Goal: Task Accomplishment & Management: Complete application form

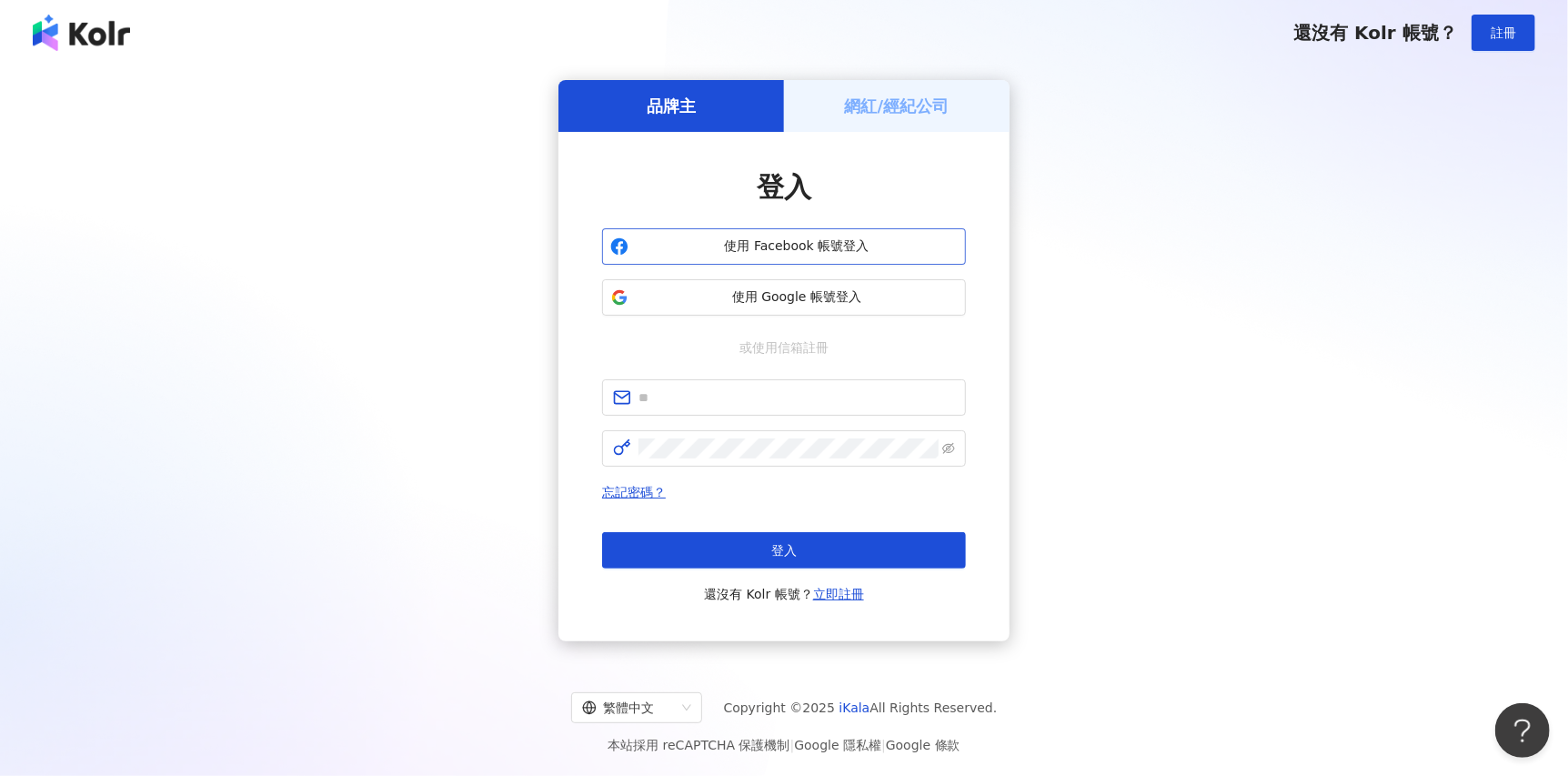
click at [892, 238] on span "使用 Facebook 帳號登入" at bounding box center [796, 246] width 322 height 19
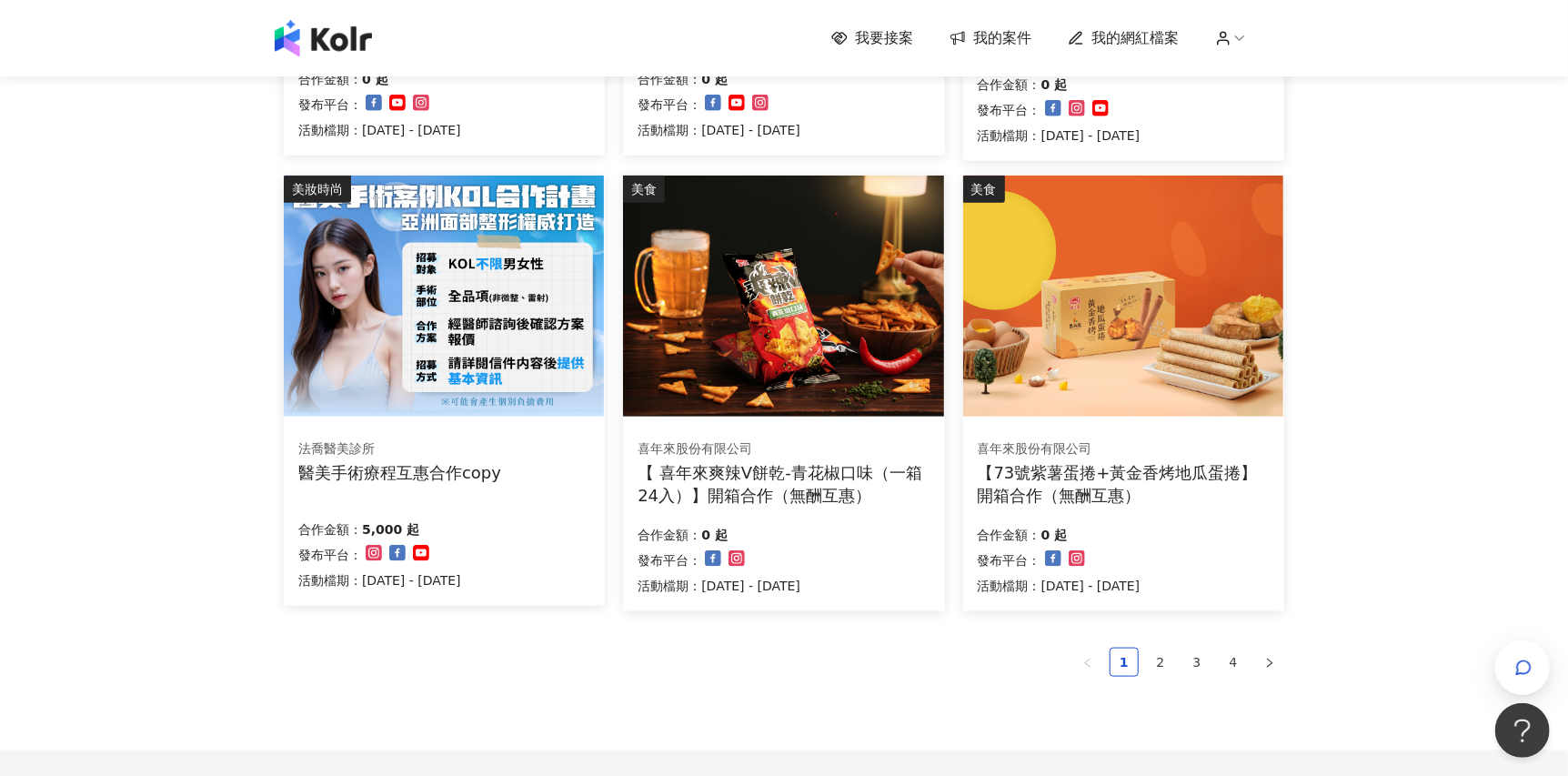
scroll to position [1061, 0]
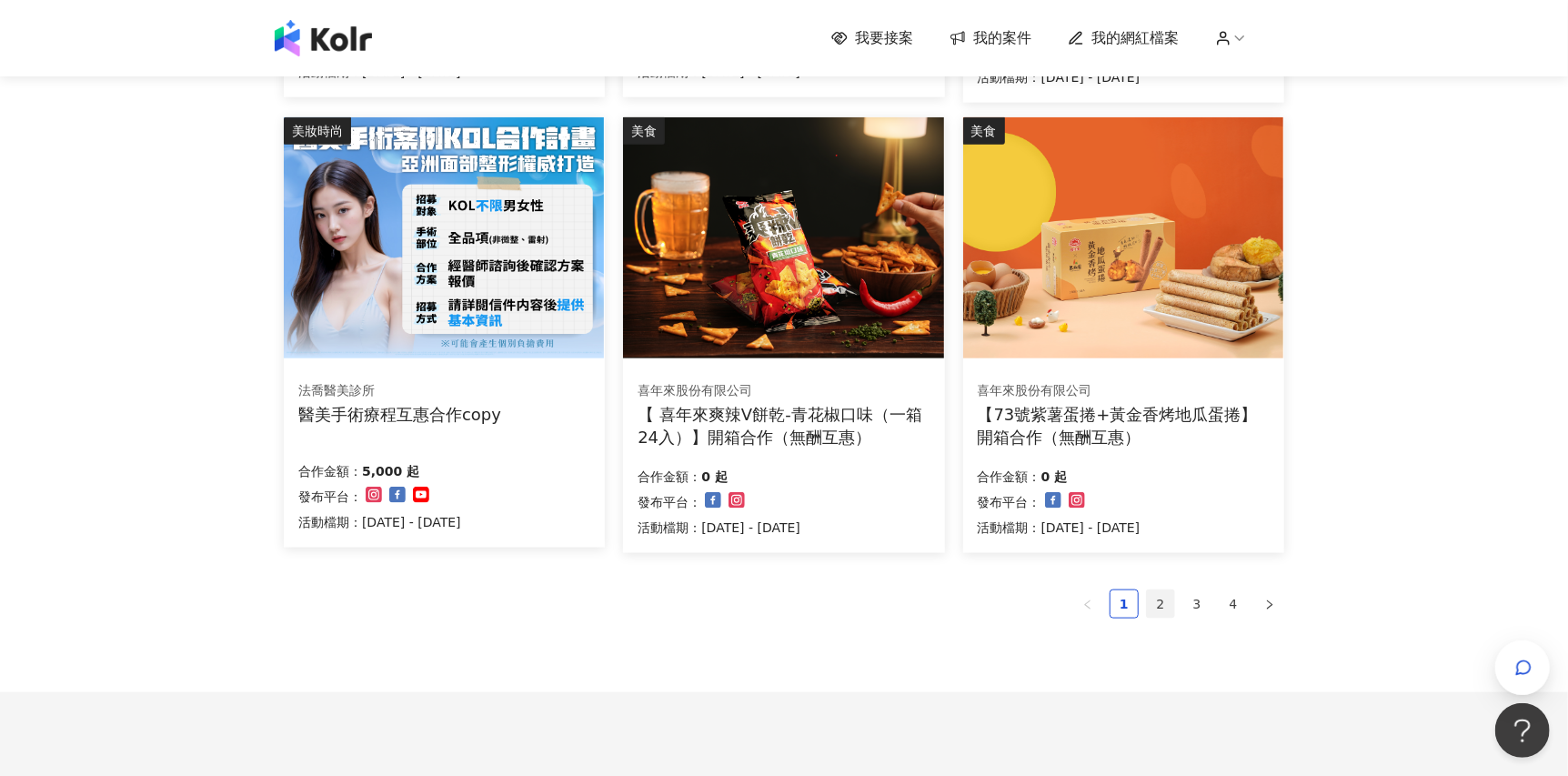
click at [1162, 600] on link "2" at bounding box center [1161, 605] width 27 height 27
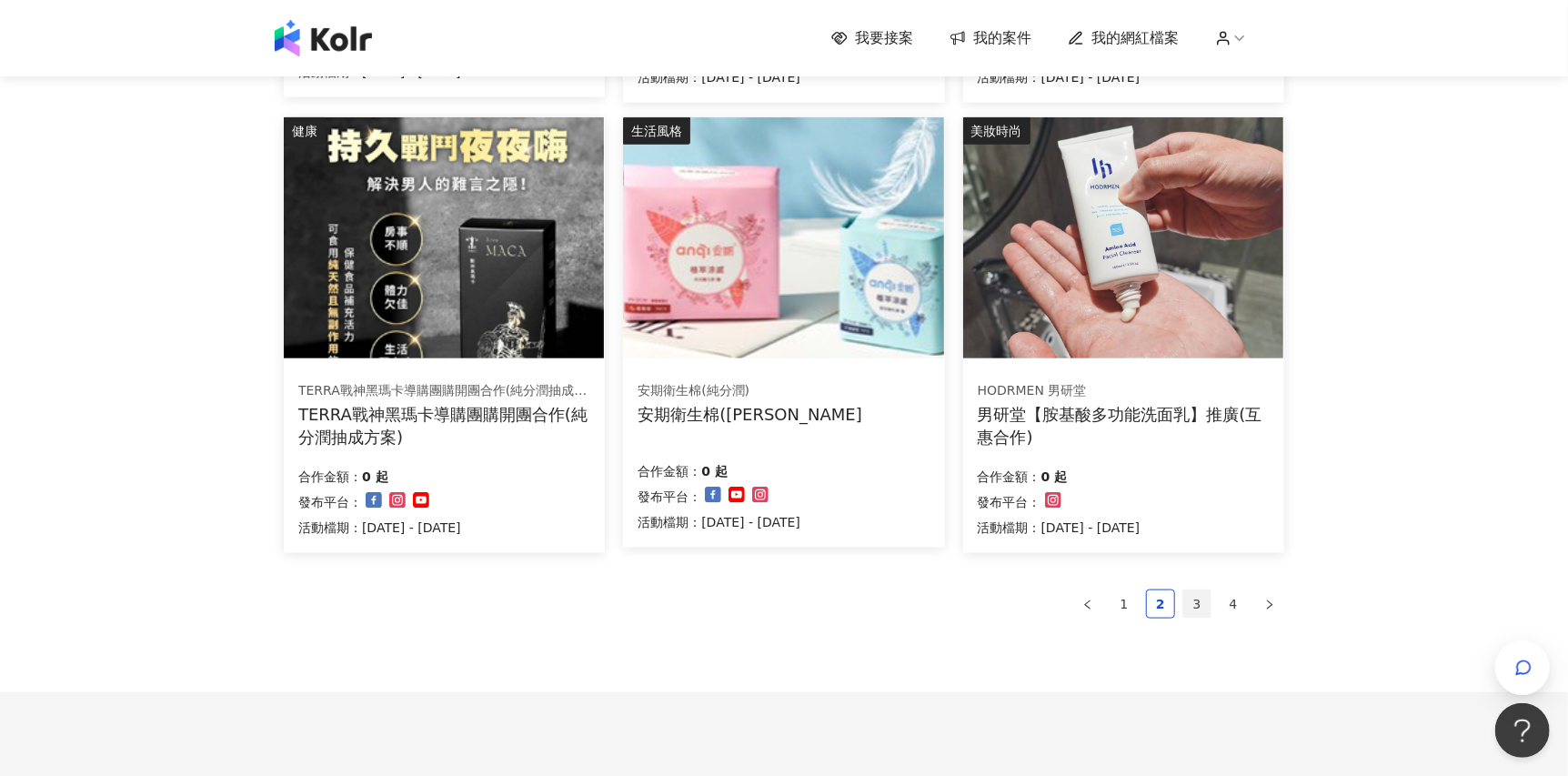
click at [1204, 593] on link "3" at bounding box center [1197, 605] width 27 height 27
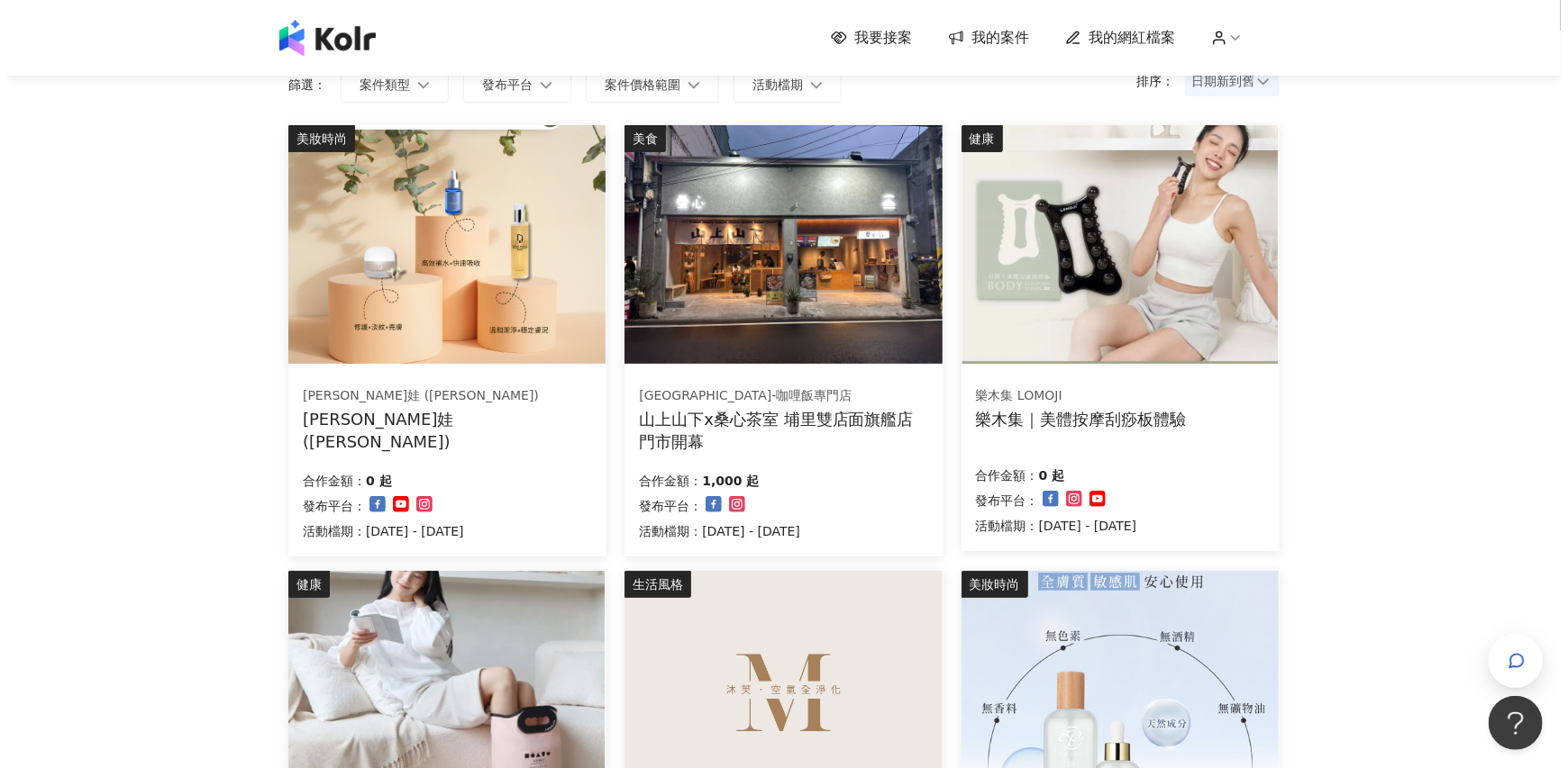
scroll to position [449, 0]
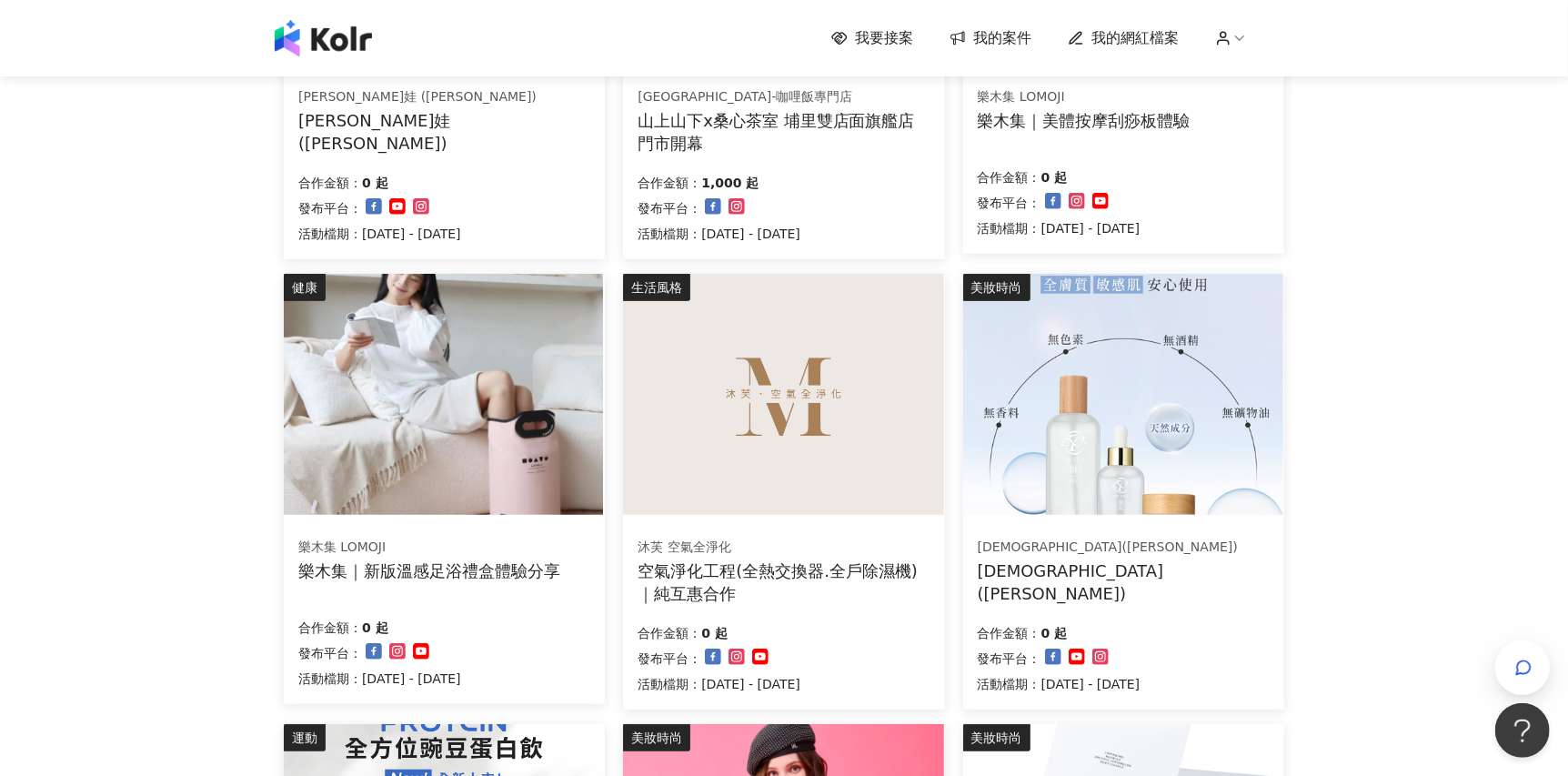
click at [540, 465] on img at bounding box center [444, 395] width 320 height 241
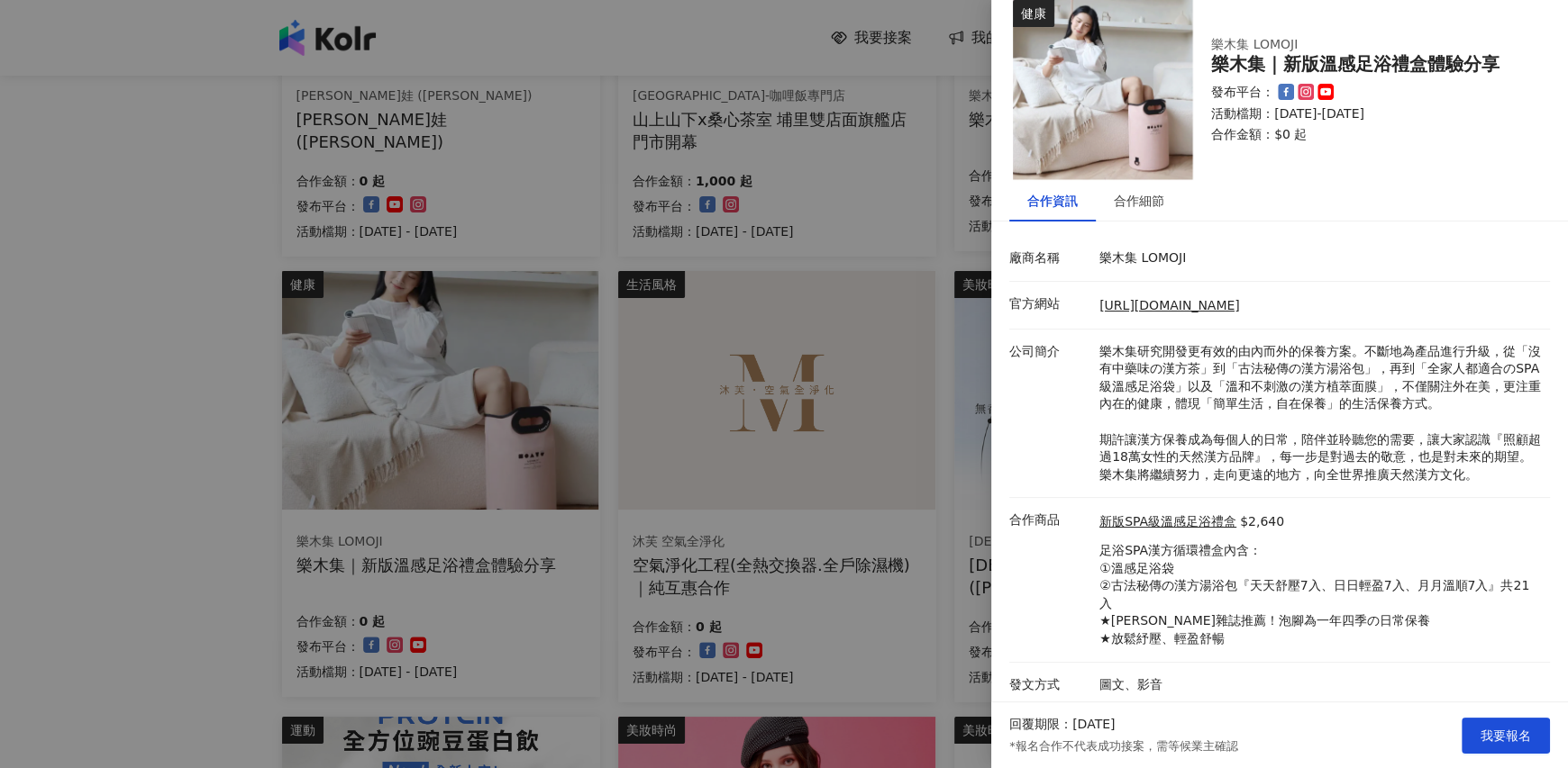
scroll to position [25, 0]
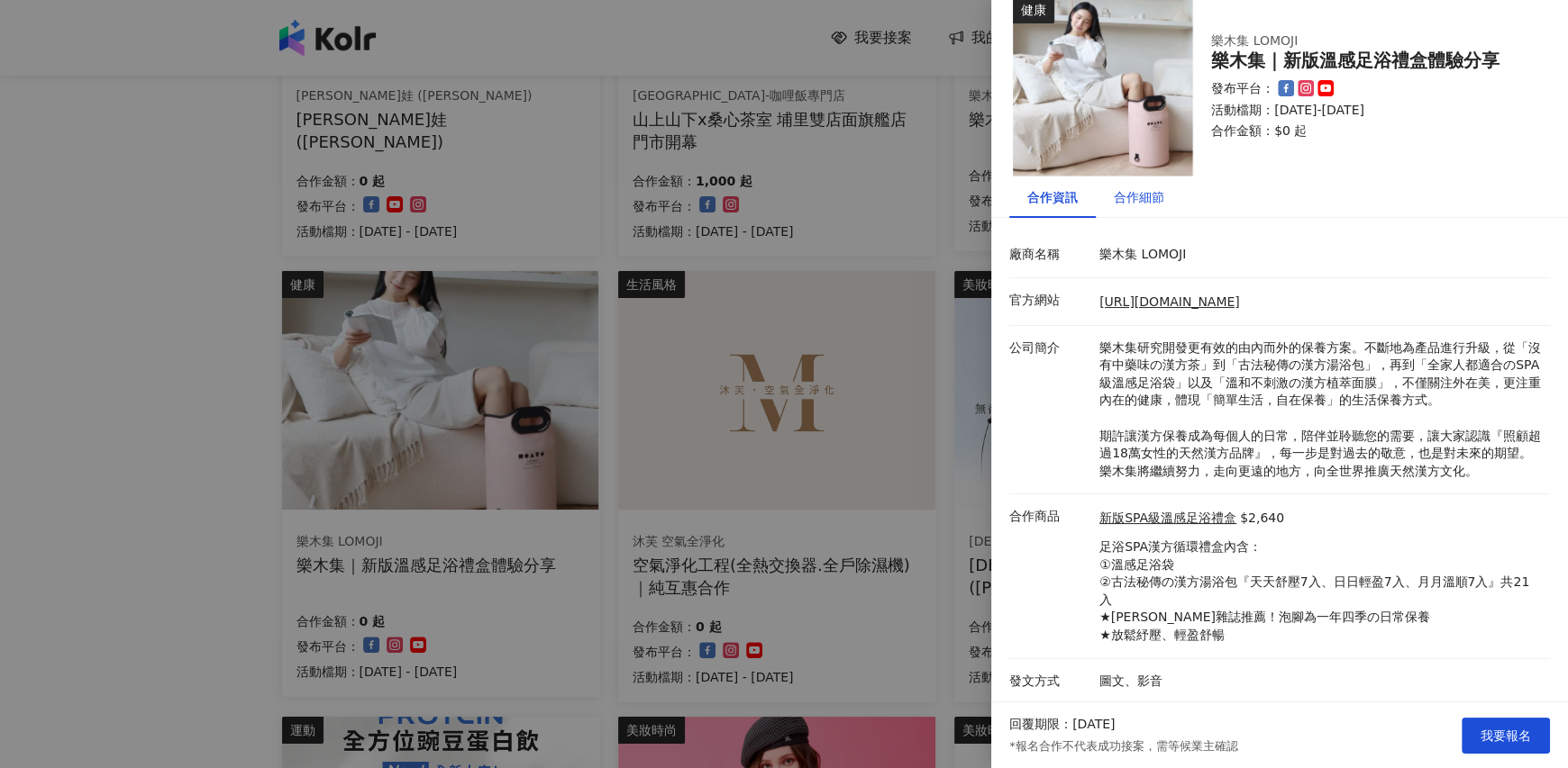
click at [1132, 207] on div "合作細節" at bounding box center [1139, 197] width 50 height 19
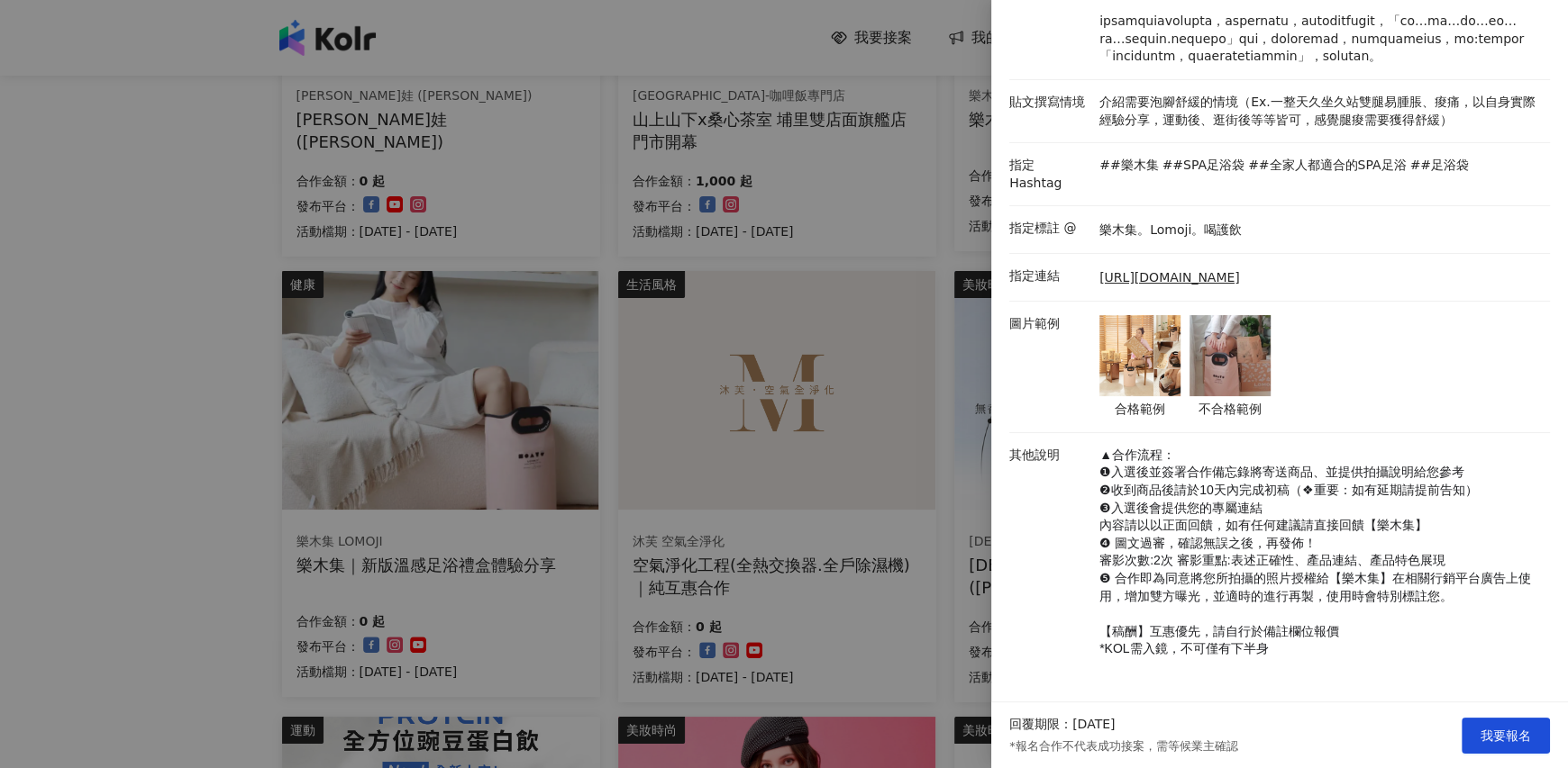
scroll to position [600, 0]
click at [1481, 715] on div "回覆期限：[DATE] *報名合作不代表成功接案，需等候業主確認 我要報名" at bounding box center [1280, 735] width 576 height 66
click at [1484, 730] on span "我要報名" at bounding box center [1506, 735] width 50 height 15
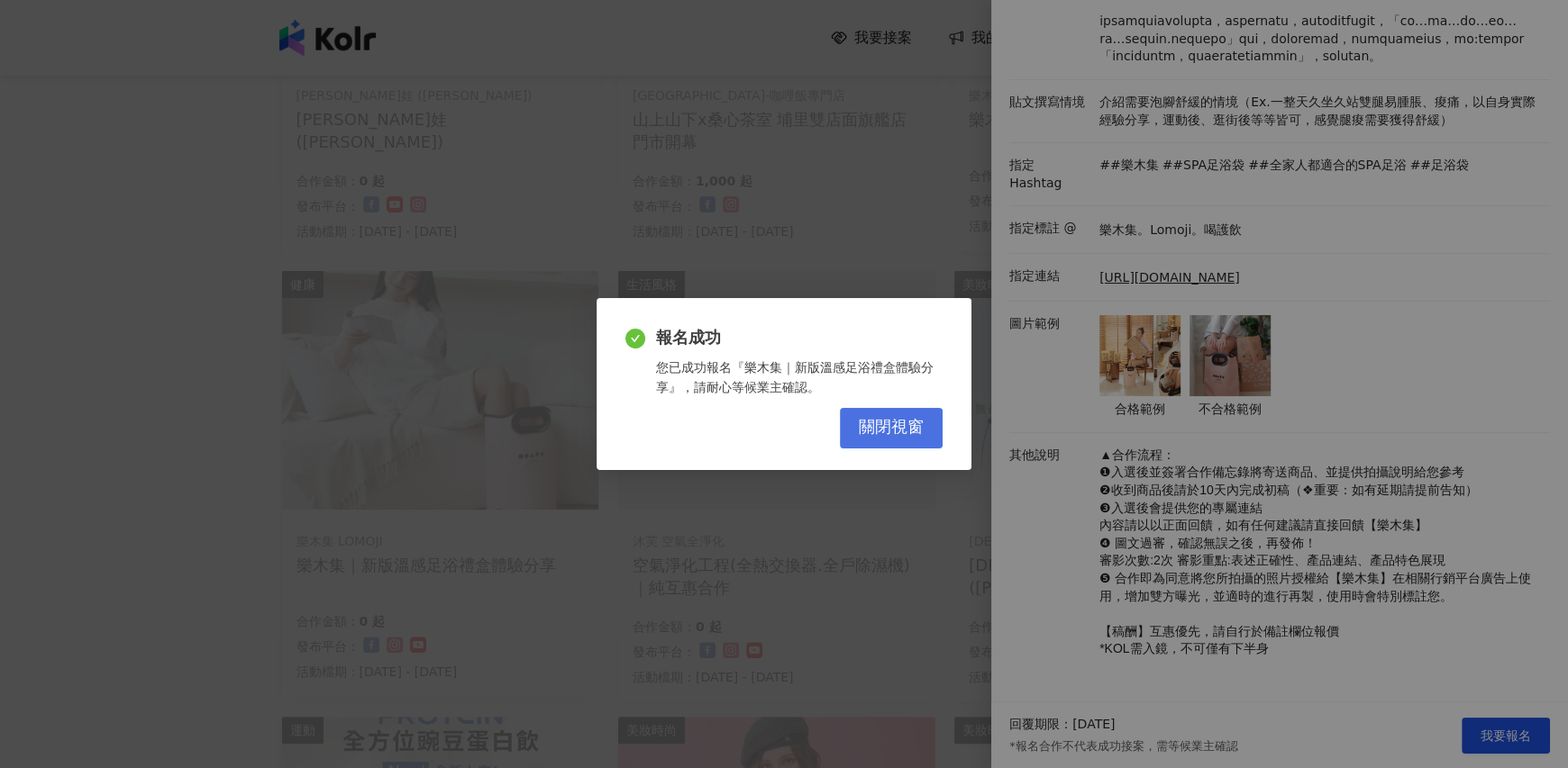
click at [887, 437] on button "關閉視窗" at bounding box center [891, 429] width 103 height 41
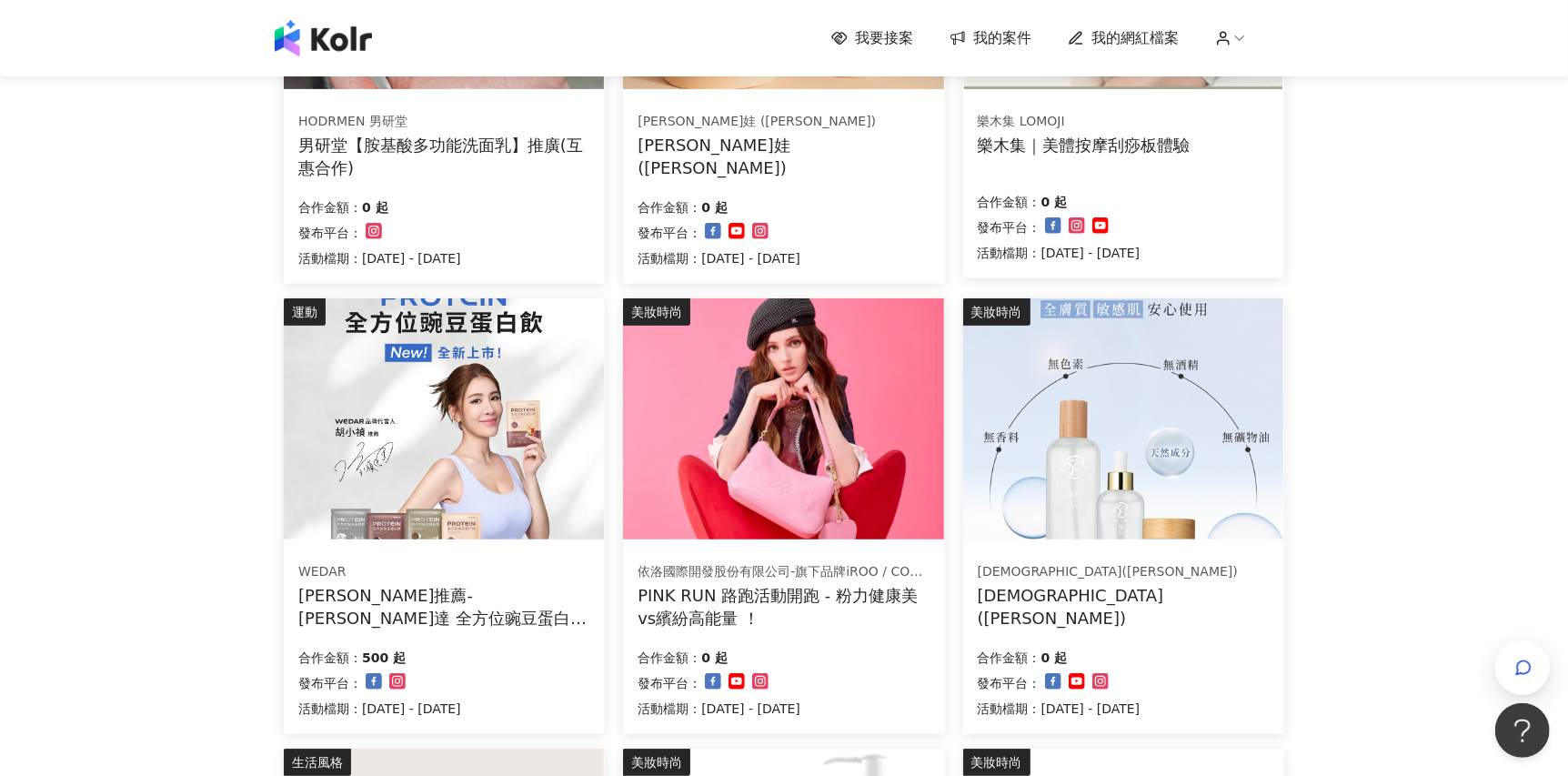
scroll to position [303, 0]
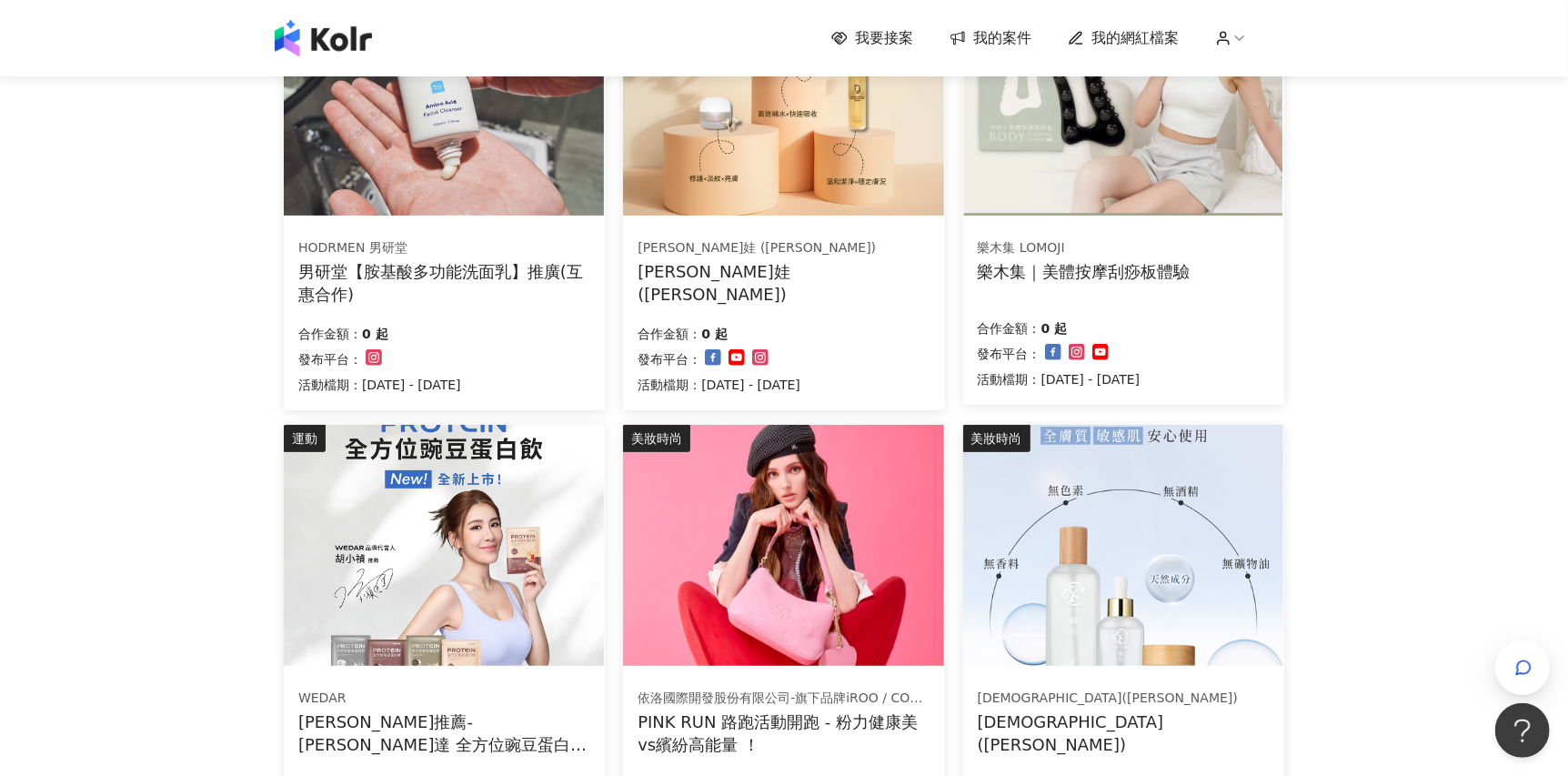
click at [1202, 165] on img at bounding box center [1122, 95] width 320 height 241
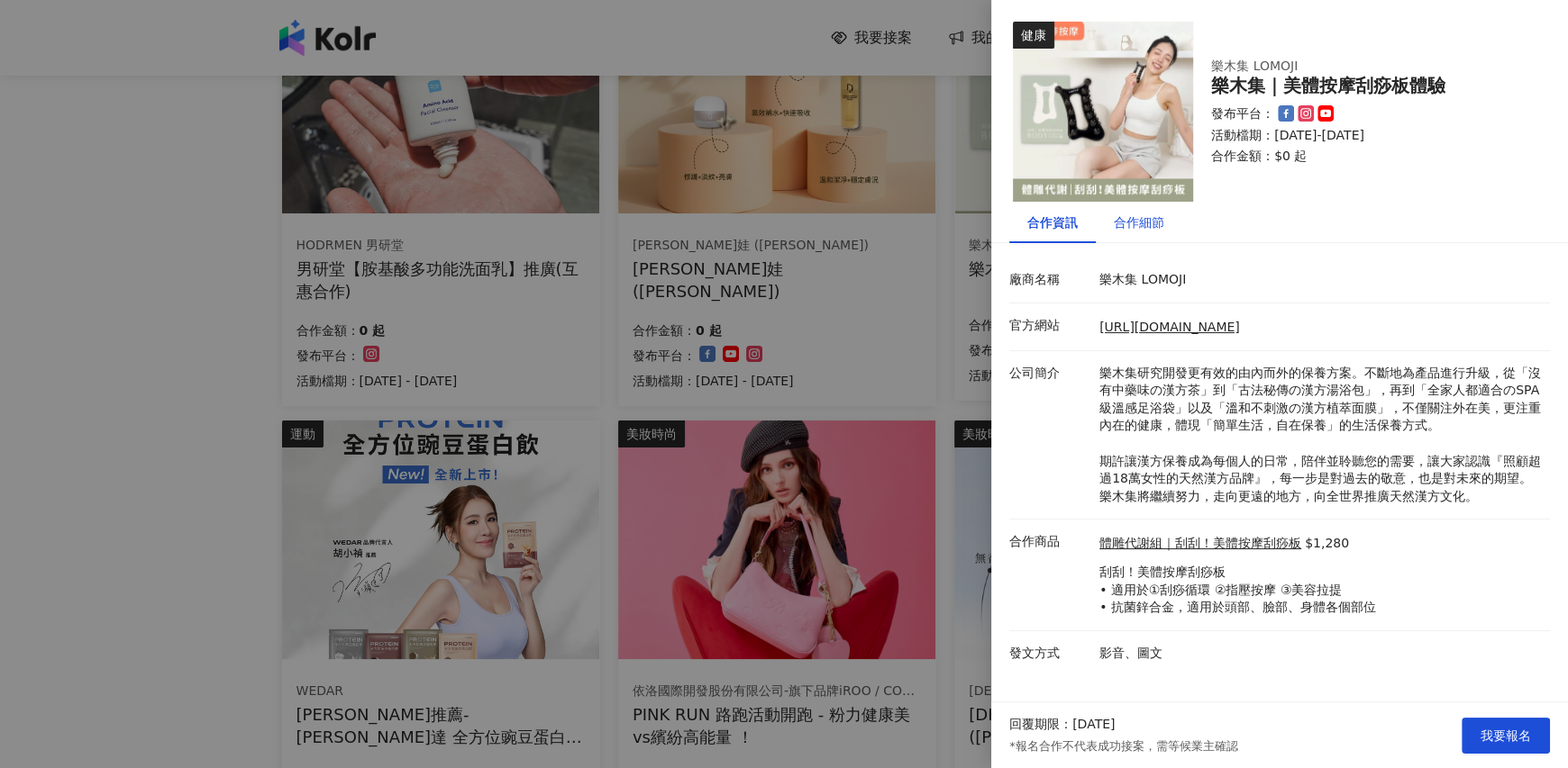
click at [1159, 221] on div "合作細節" at bounding box center [1139, 222] width 50 height 19
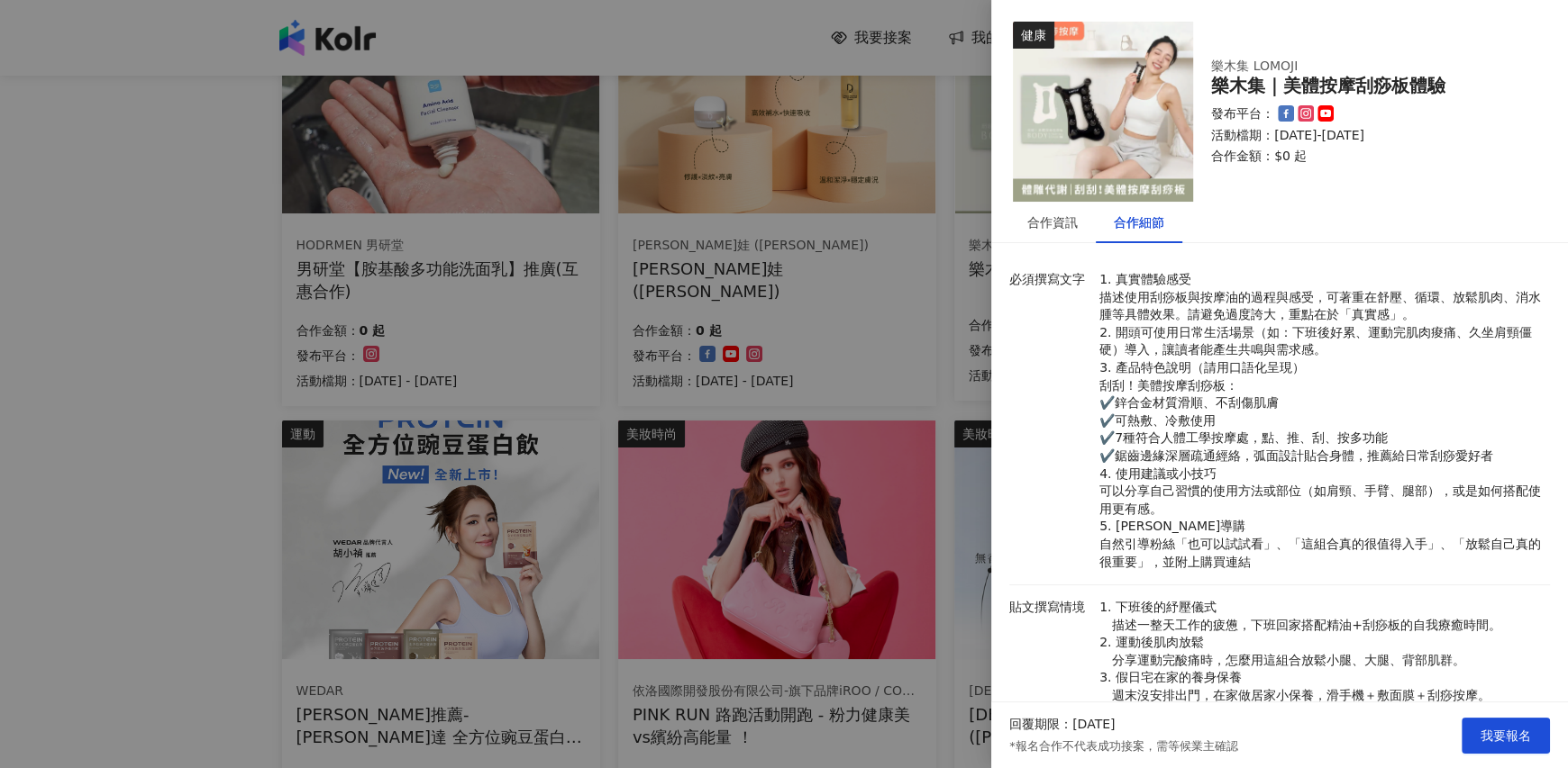
click at [840, 442] on div at bounding box center [784, 384] width 1568 height 768
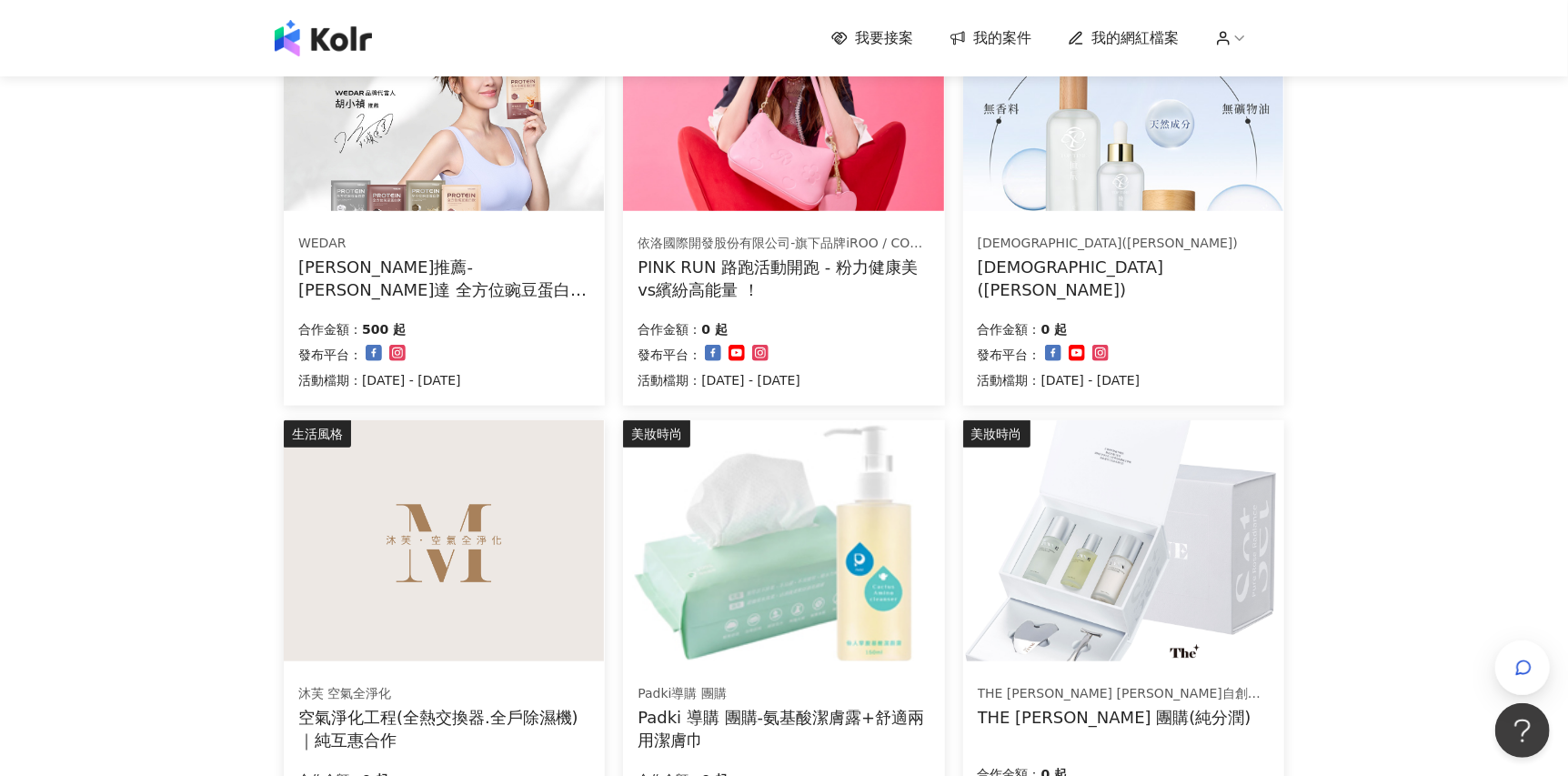
scroll to position [909, 0]
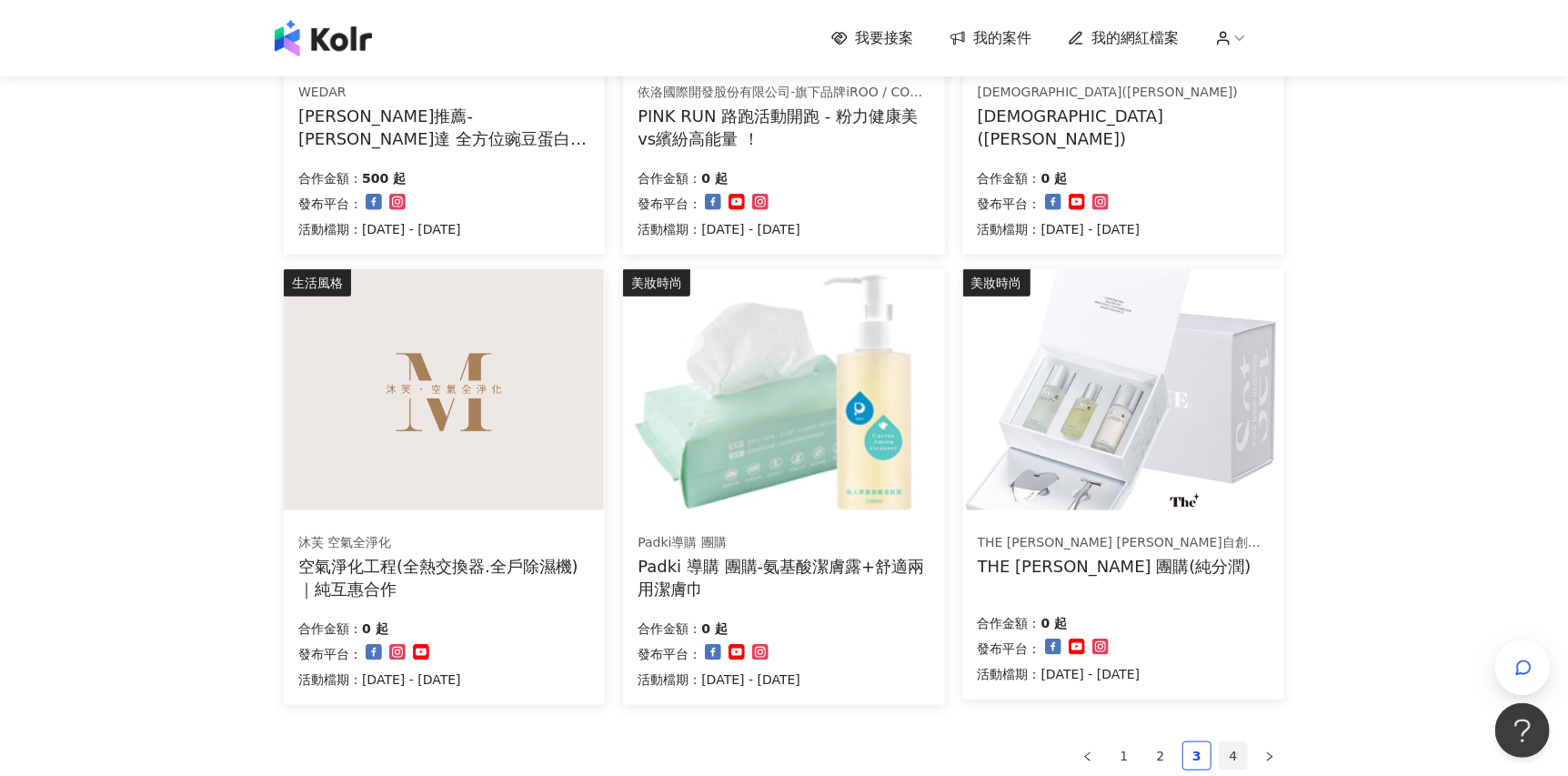
click at [1228, 748] on link "4" at bounding box center [1233, 756] width 27 height 27
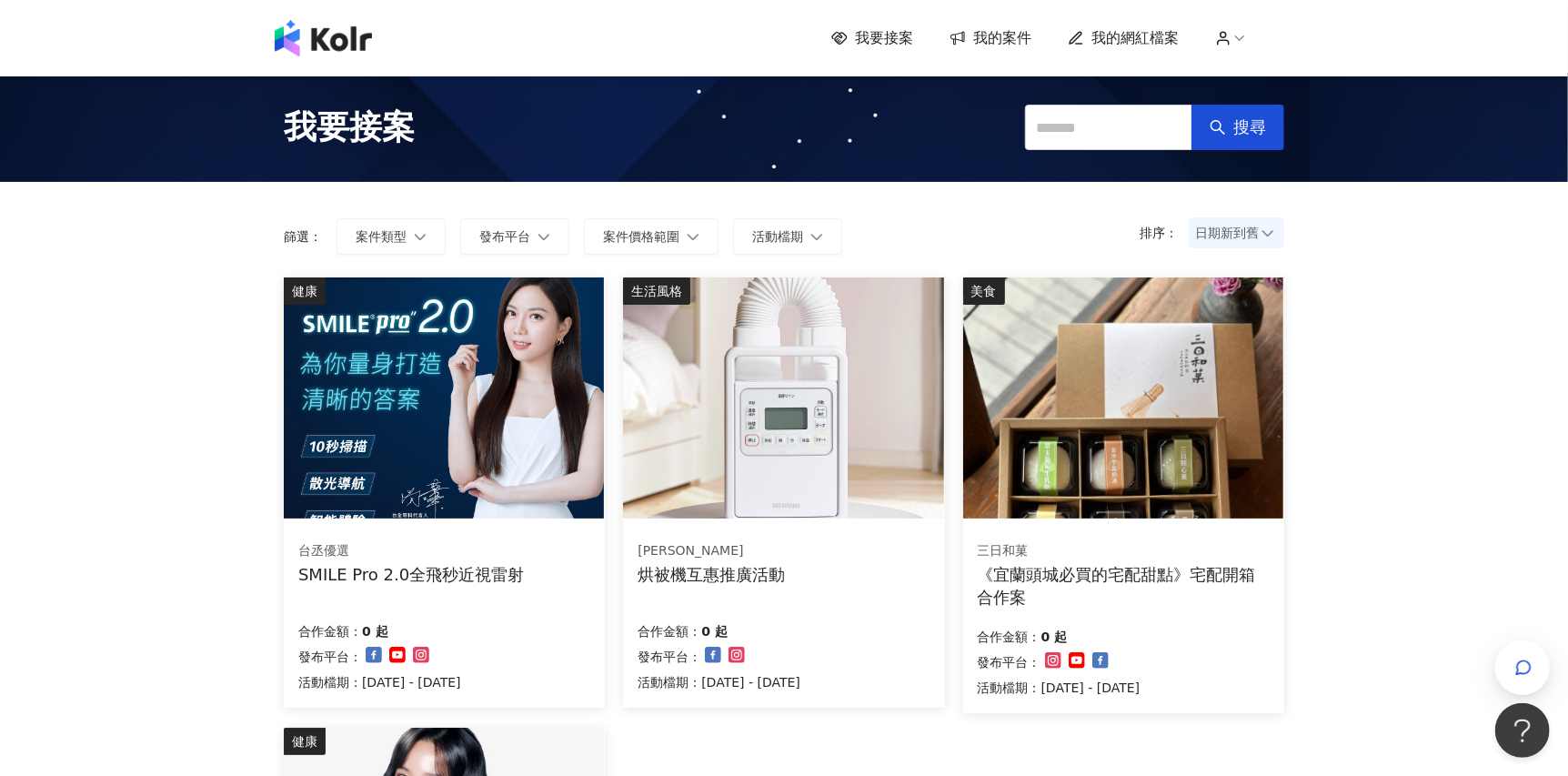
scroll to position [606, 0]
